Goal: Task Accomplishment & Management: Use online tool/utility

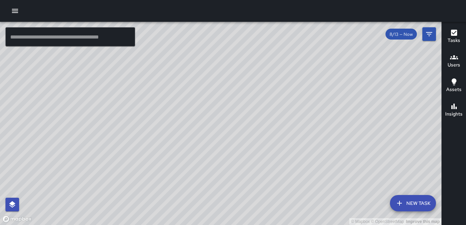
click at [15, 13] on icon "button" at bounding box center [15, 11] width 6 height 4
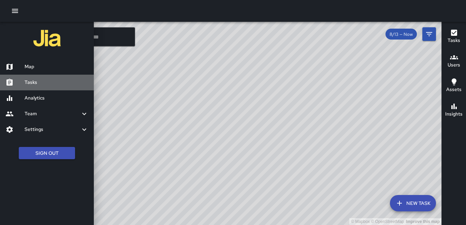
click at [41, 84] on h6 "Tasks" at bounding box center [57, 83] width 64 height 8
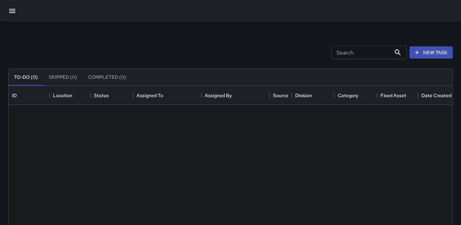
scroll to position [284, 439]
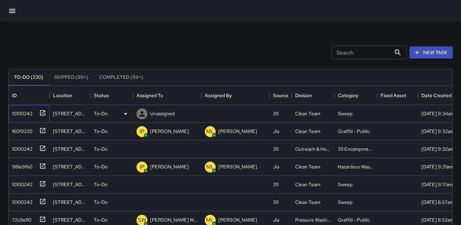
click at [23, 110] on div "10100242" at bounding box center [20, 113] width 23 height 10
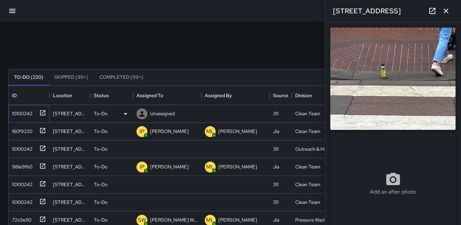
type input "**********"
click at [367, 76] on img at bounding box center [392, 79] width 125 height 102
click at [28, 183] on div "10100242" at bounding box center [20, 184] width 23 height 10
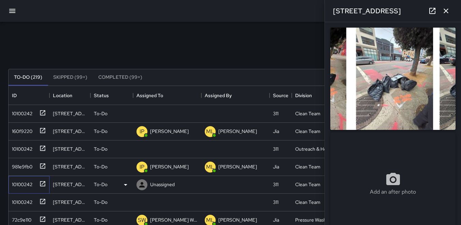
type input "**********"
click at [25, 151] on div "10100242" at bounding box center [20, 148] width 23 height 10
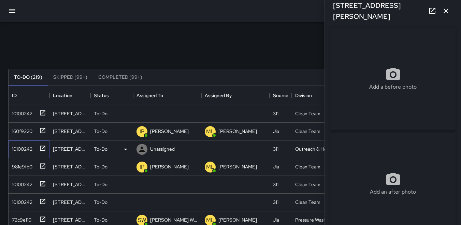
type input "**********"
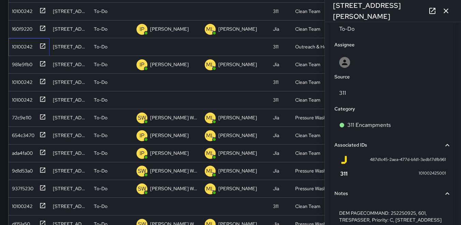
scroll to position [339, 0]
click at [22, 78] on div "10100242" at bounding box center [20, 81] width 23 height 10
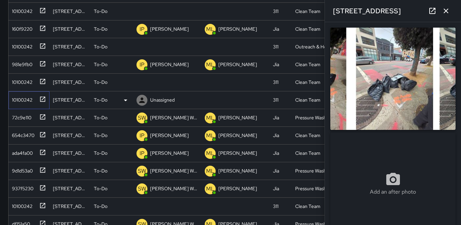
click at [23, 98] on div "10100242" at bounding box center [20, 99] width 23 height 10
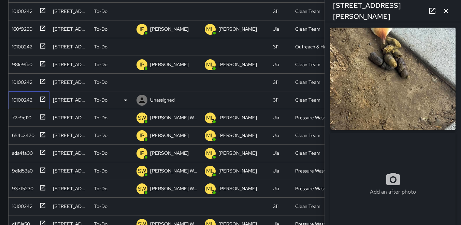
type input "**********"
click at [140, 100] on icon at bounding box center [142, 100] width 8 height 8
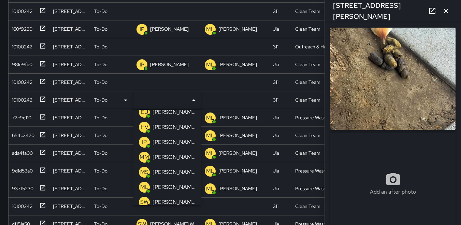
scroll to position [34, 0]
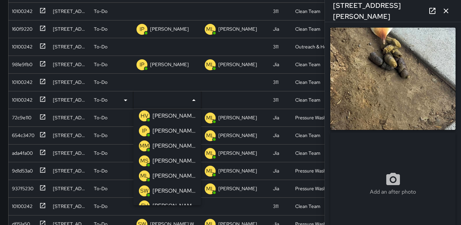
click at [144, 130] on p "IP" at bounding box center [144, 131] width 5 height 8
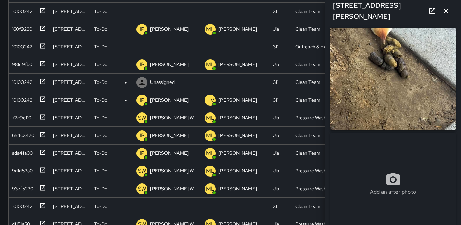
click at [24, 86] on div "10100242" at bounding box center [20, 81] width 23 height 10
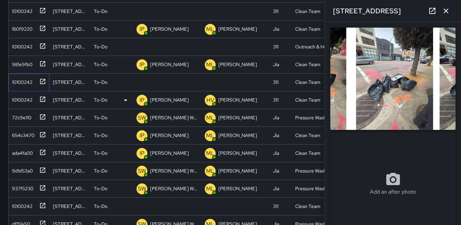
type input "**********"
click at [125, 82] on icon at bounding box center [126, 83] width 8 height 8
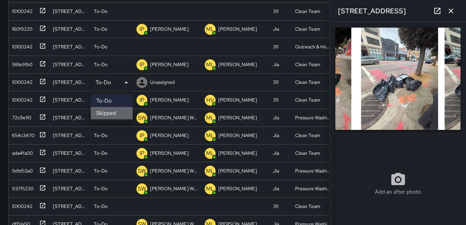
click at [119, 109] on li "Skipped" at bounding box center [112, 113] width 42 height 12
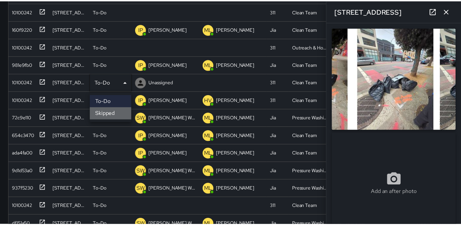
scroll to position [5, 5]
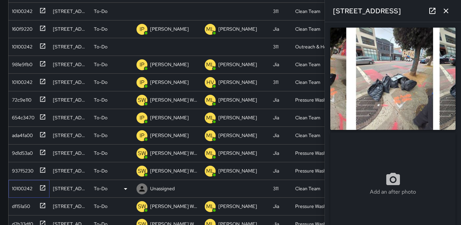
click at [29, 189] on div "10100242" at bounding box center [20, 188] width 23 height 10
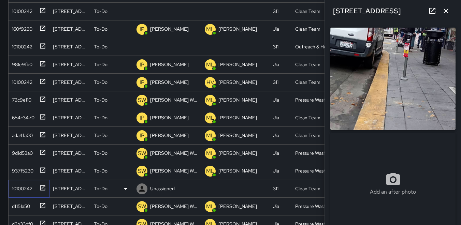
type input "**********"
click at [142, 190] on icon at bounding box center [141, 188] width 5 height 5
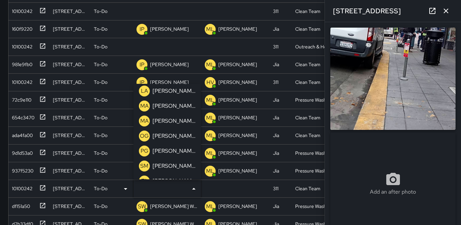
scroll to position [239, 0]
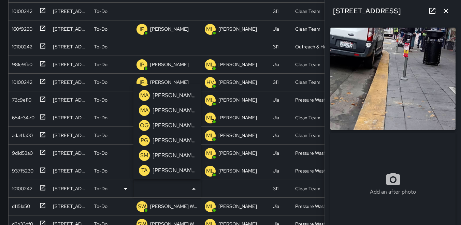
click at [146, 96] on p "MA" at bounding box center [144, 95] width 9 height 8
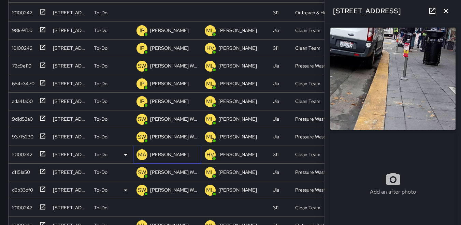
scroll to position [68, 0]
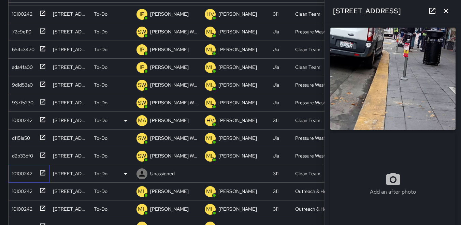
click at [23, 174] on div "10100242" at bounding box center [20, 173] width 23 height 10
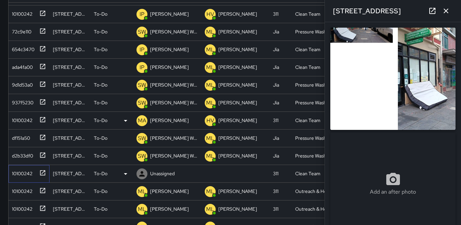
type input "**********"
click at [126, 174] on icon at bounding box center [125, 174] width 3 height 2
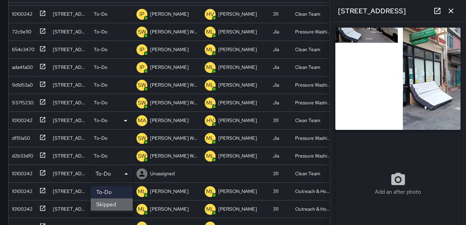
click at [113, 203] on li "Skipped" at bounding box center [112, 205] width 42 height 12
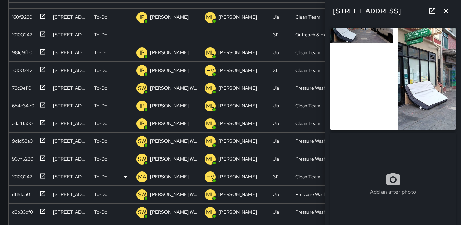
scroll to position [0, 0]
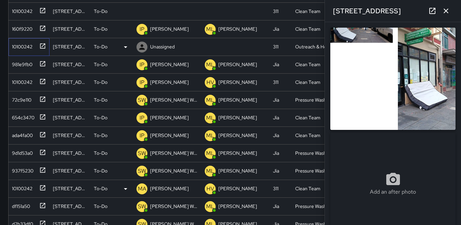
click at [25, 46] on div "10100242" at bounding box center [20, 46] width 23 height 10
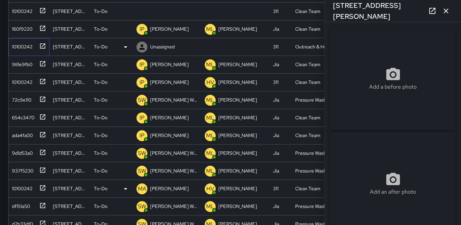
type input "**********"
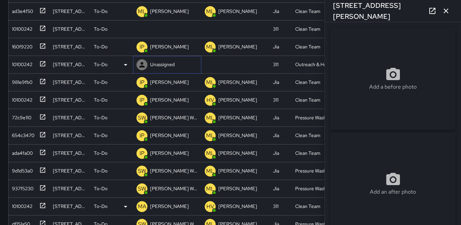
click at [141, 65] on icon at bounding box center [142, 65] width 8 height 8
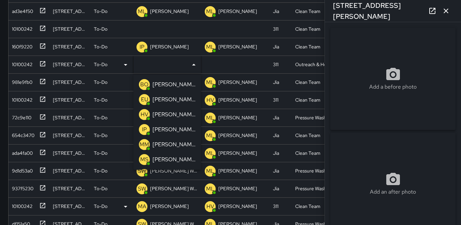
click at [143, 112] on p "HV" at bounding box center [145, 115] width 8 height 8
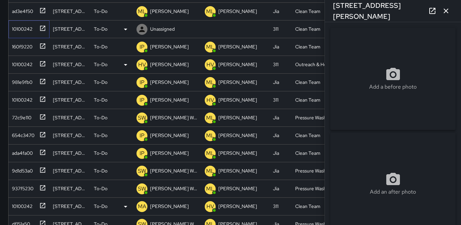
click at [24, 28] on div "10100242" at bounding box center [20, 28] width 23 height 10
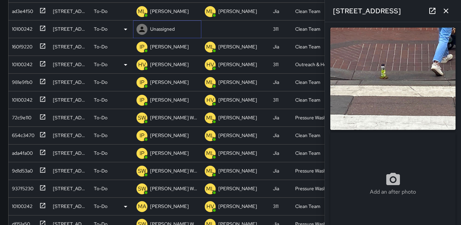
click at [144, 29] on icon at bounding box center [142, 29] width 8 height 8
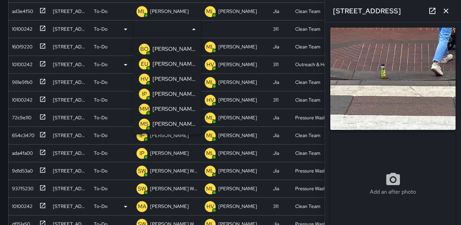
click at [150, 109] on div "MM" at bounding box center [144, 109] width 11 height 11
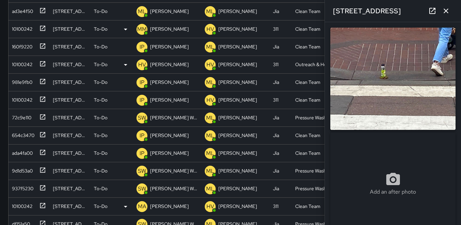
click at [446, 11] on icon "button" at bounding box center [446, 11] width 5 height 5
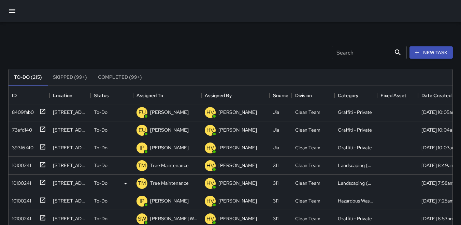
scroll to position [990, 0]
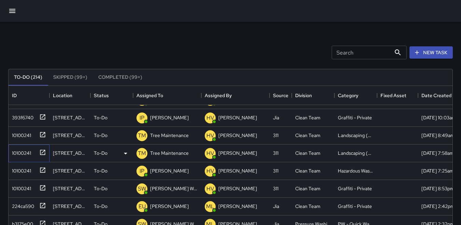
click at [27, 150] on div "10100241" at bounding box center [20, 152] width 22 height 10
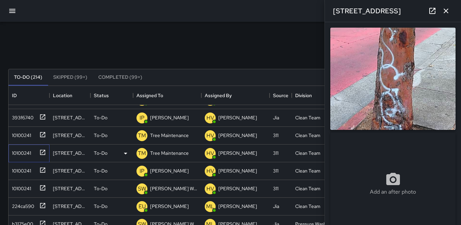
type input "**********"
click at [445, 10] on icon "button" at bounding box center [446, 11] width 5 height 5
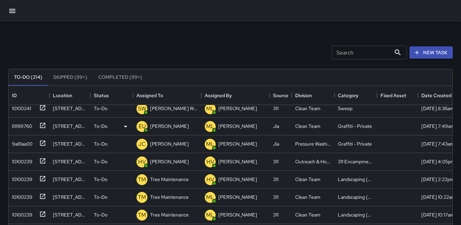
scroll to position [1161, 0]
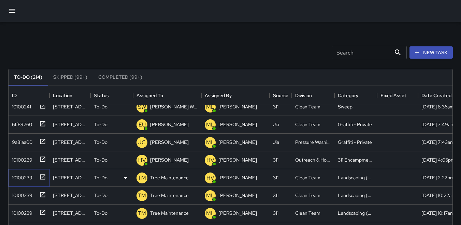
click at [18, 177] on div "10100239" at bounding box center [20, 177] width 23 height 10
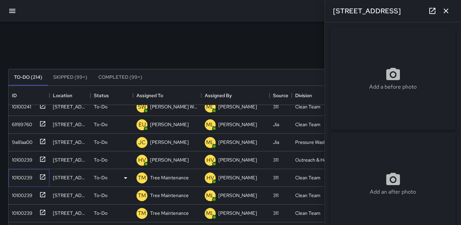
type input "**********"
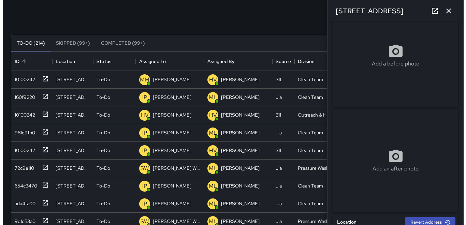
scroll to position [0, 0]
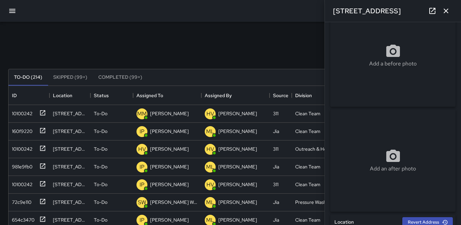
click at [14, 11] on icon "button" at bounding box center [12, 11] width 6 height 4
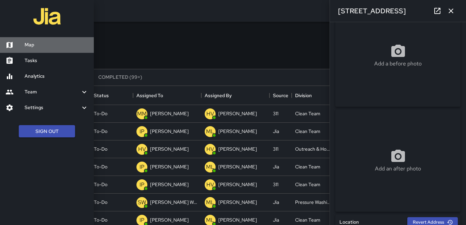
click at [40, 47] on h6 "Map" at bounding box center [57, 45] width 64 height 8
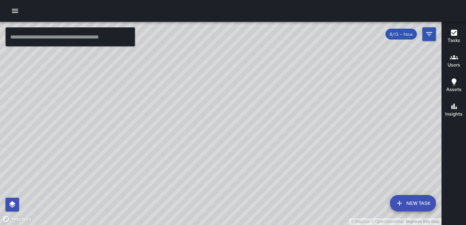
click at [229, 164] on div "© Mapbox © OpenStreetMap Improve this map" at bounding box center [221, 123] width 442 height 203
drag, startPoint x: 255, startPoint y: 159, endPoint x: 276, endPoint y: 147, distance: 24.6
click at [273, 154] on div "© Mapbox © OpenStreetMap Improve this map" at bounding box center [221, 123] width 442 height 203
drag, startPoint x: 233, startPoint y: 166, endPoint x: 275, endPoint y: 123, distance: 59.9
click at [275, 123] on div "© Mapbox © OpenStreetMap Improve this map" at bounding box center [221, 123] width 442 height 203
